Goal: Task Accomplishment & Management: Manage account settings

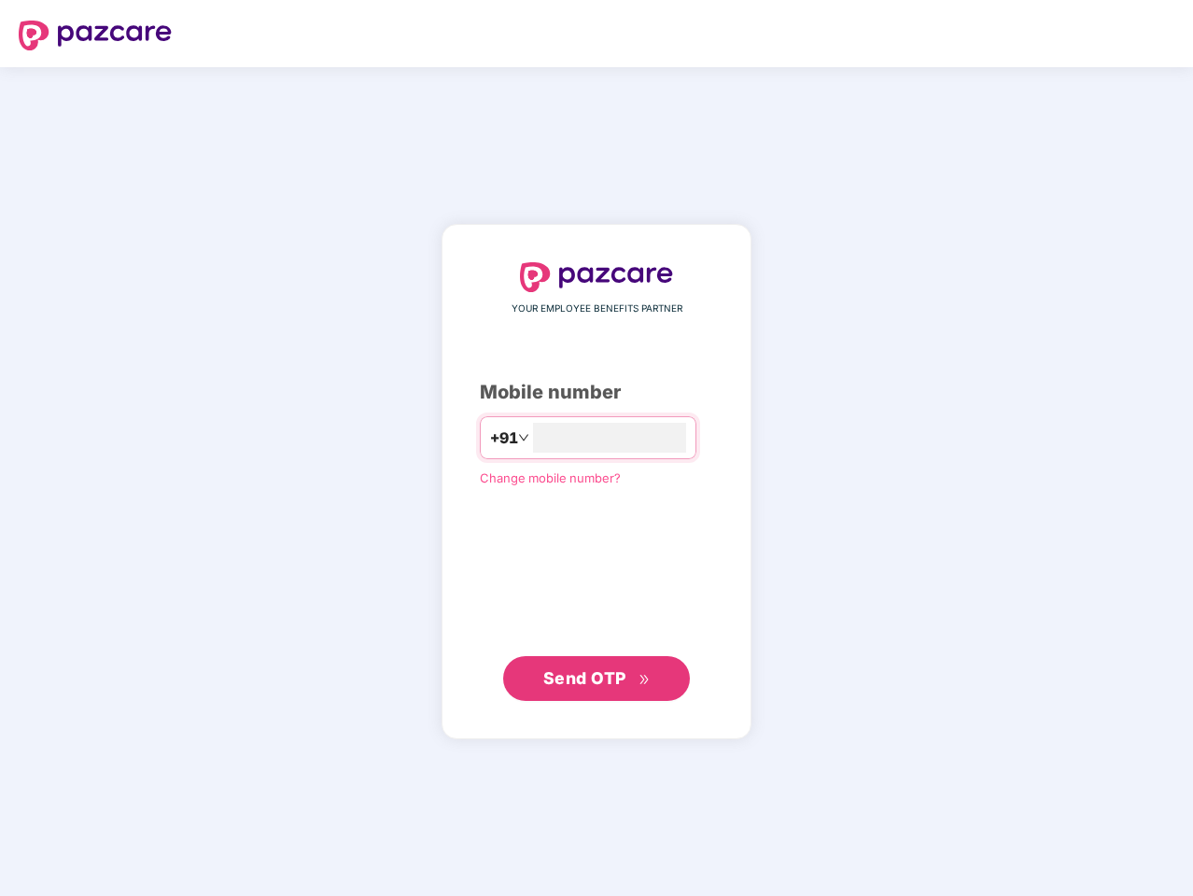
click at [597, 448] on input "number" at bounding box center [609, 438] width 153 height 30
click at [95, 35] on img at bounding box center [95, 36] width 153 height 30
click at [490, 438] on span "+91" at bounding box center [504, 438] width 28 height 23
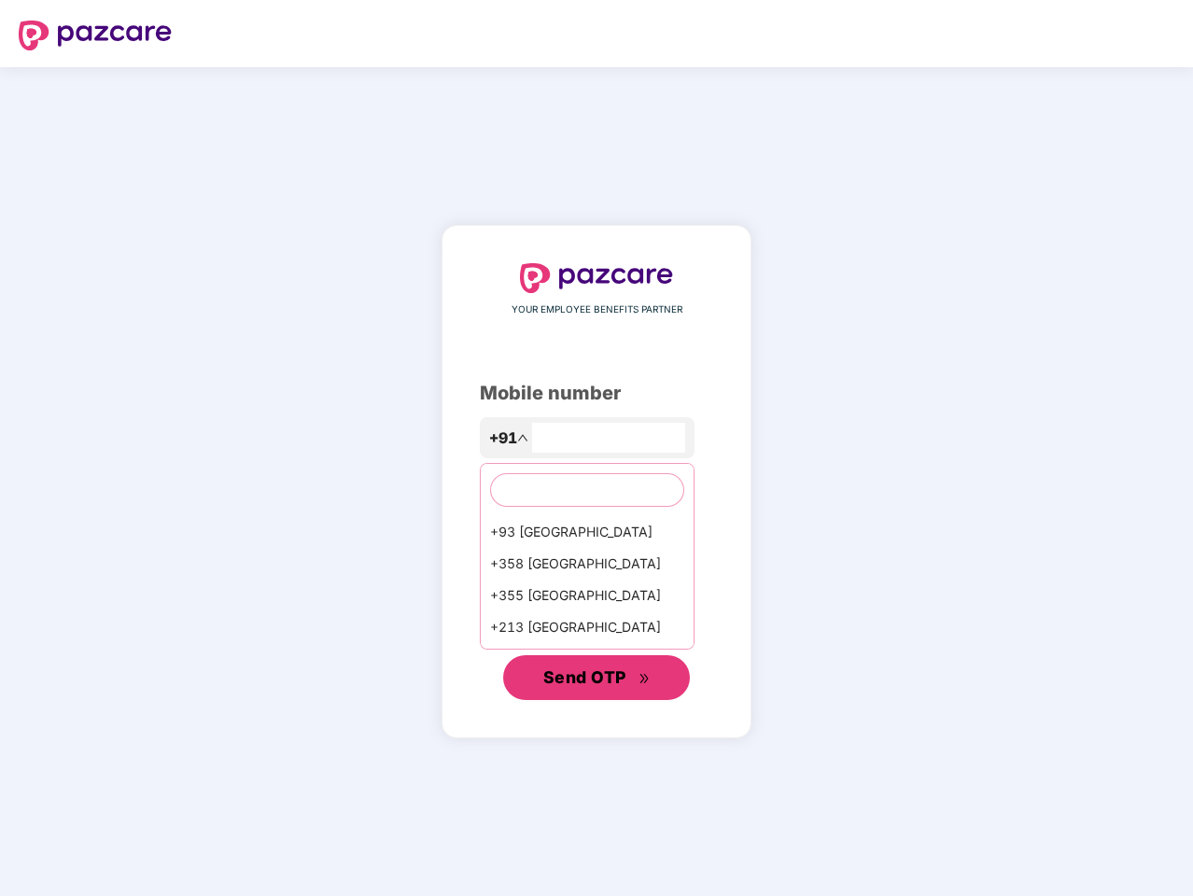
click at [597, 679] on span "Send OTP" at bounding box center [584, 678] width 83 height 20
